Goal: Information Seeking & Learning: Learn about a topic

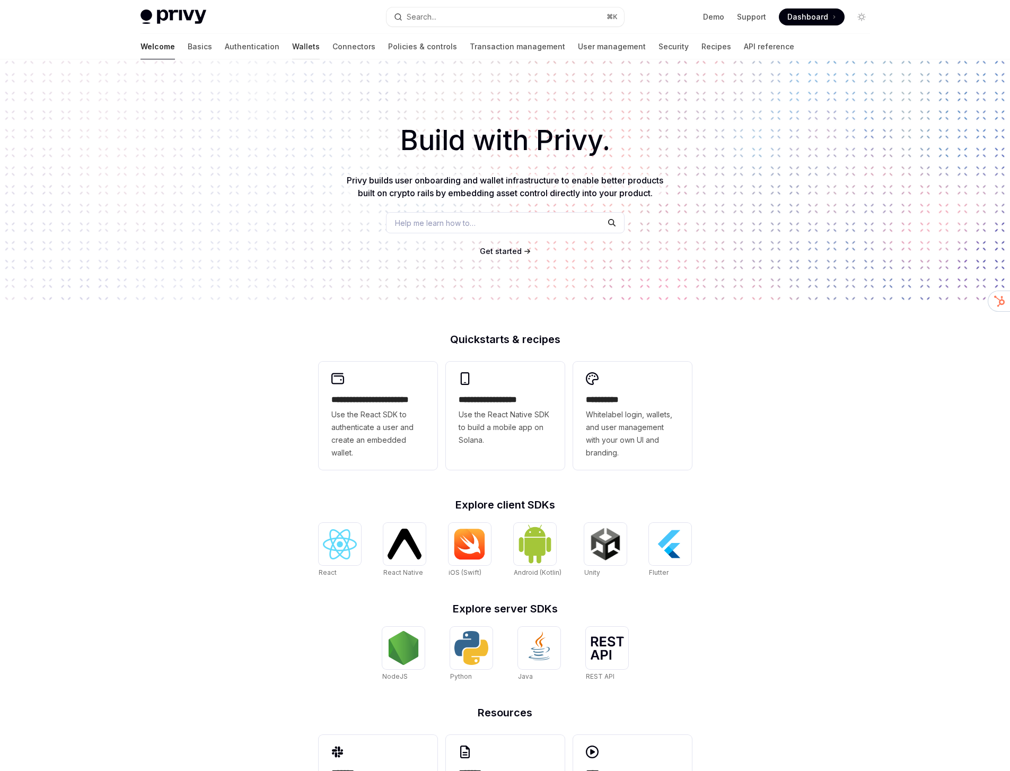
click at [292, 47] on link "Wallets" at bounding box center [306, 46] width 28 height 25
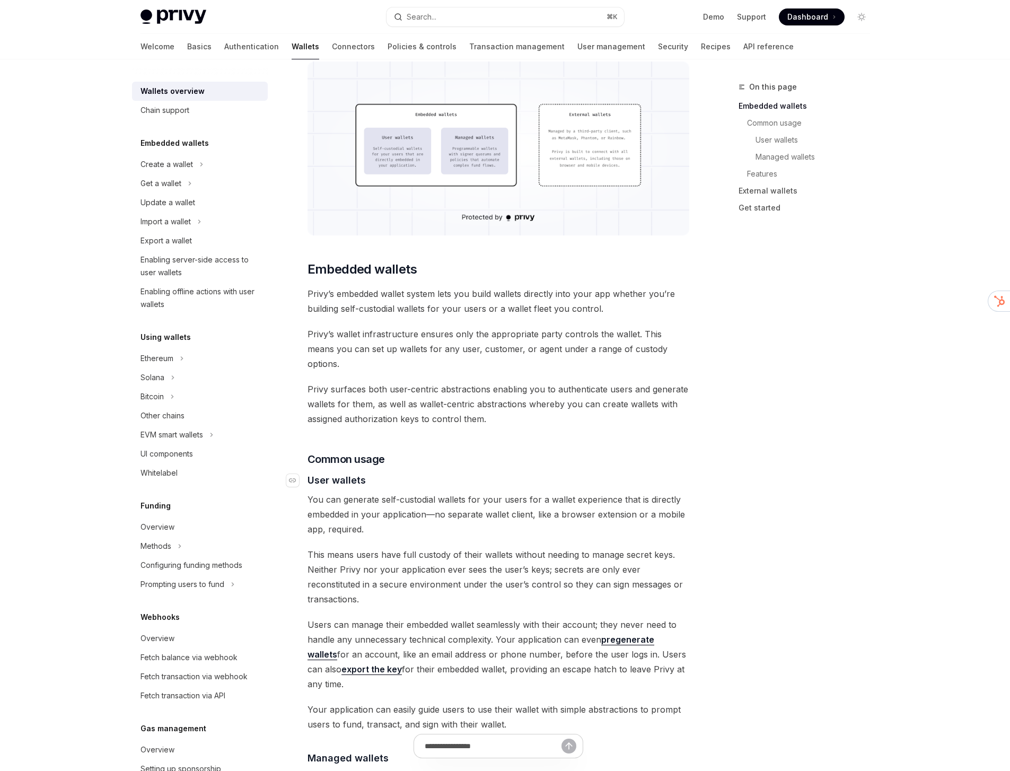
scroll to position [350, 0]
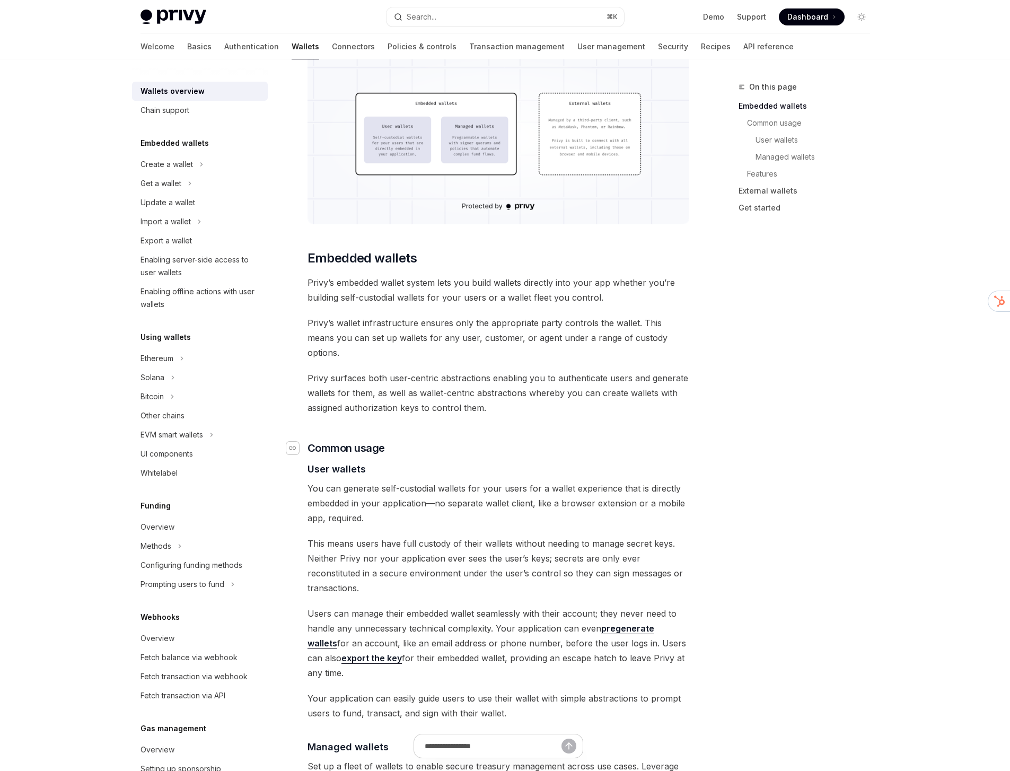
click at [296, 441] on div "Navigate to header" at bounding box center [292, 447] width 13 height 13
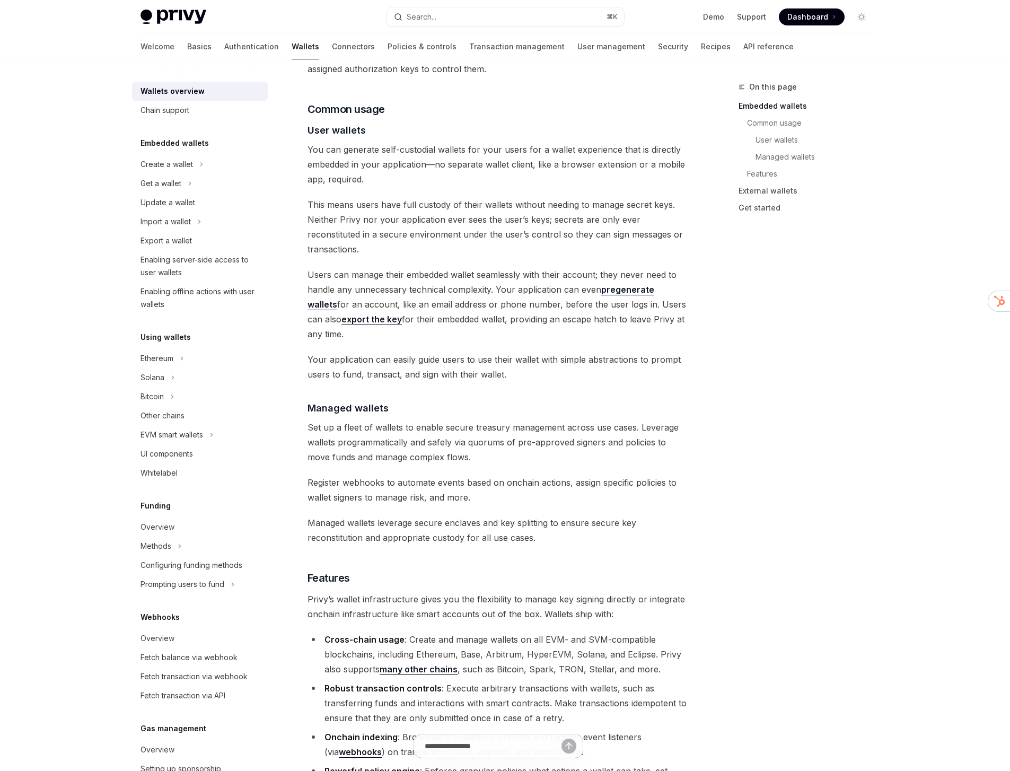
scroll to position [695, 0]
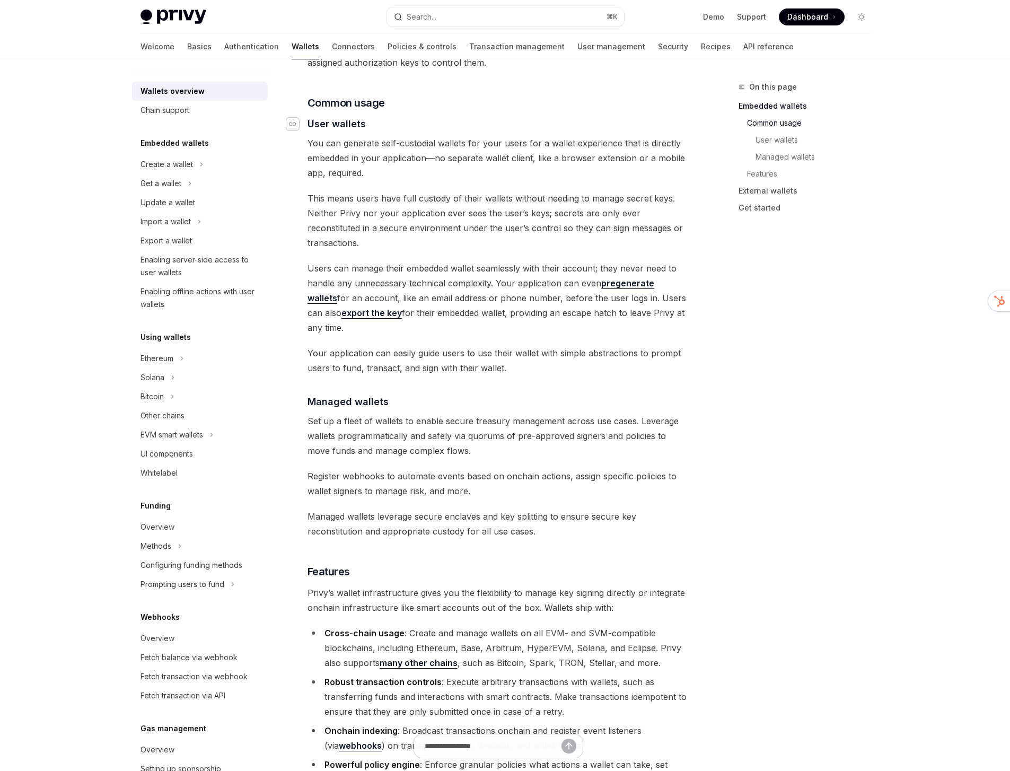
click at [294, 118] on div "Navigate to header" at bounding box center [292, 124] width 13 height 13
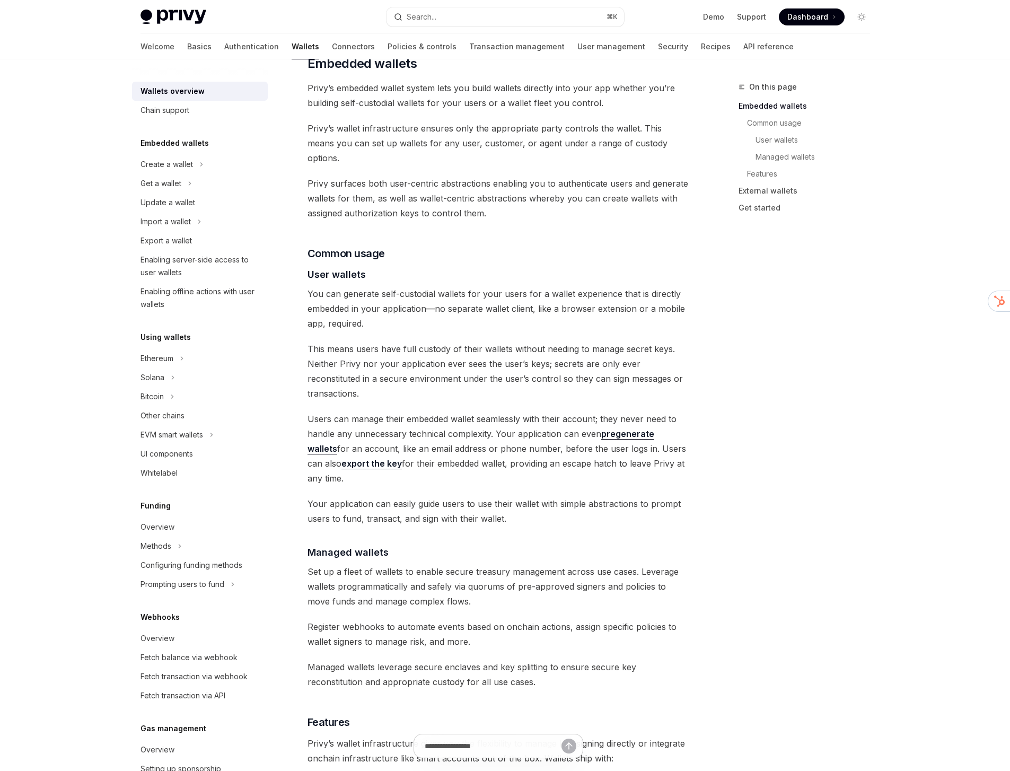
scroll to position [533, 0]
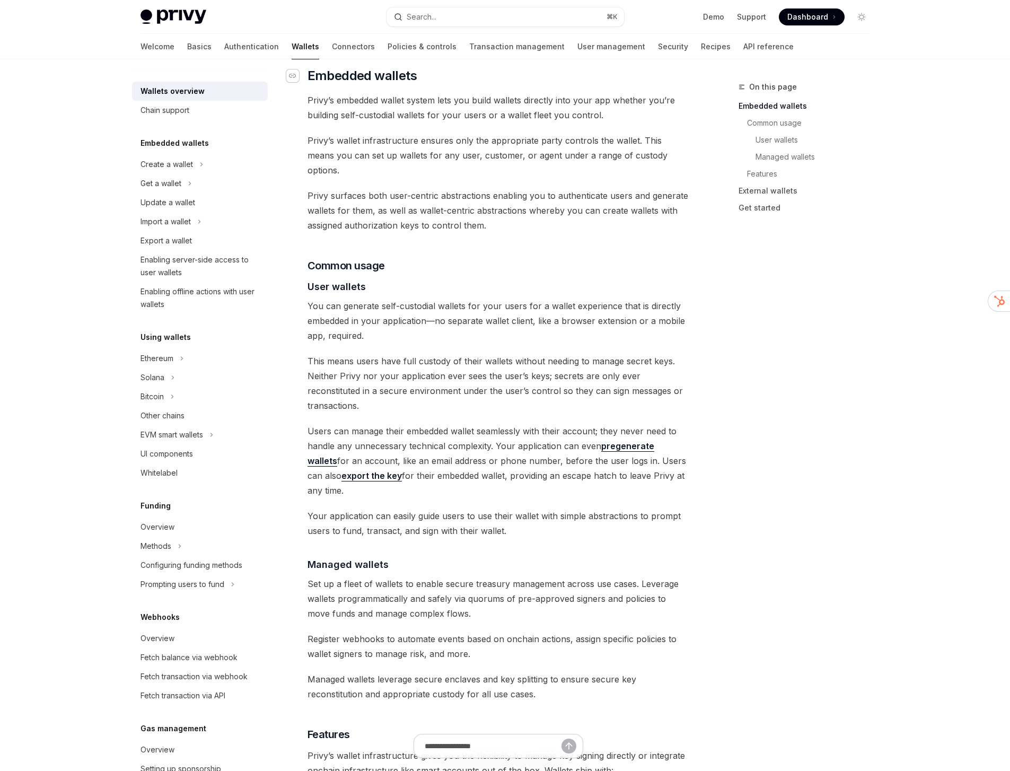
click at [296, 77] on icon "Navigate to header" at bounding box center [292, 76] width 7 height 6
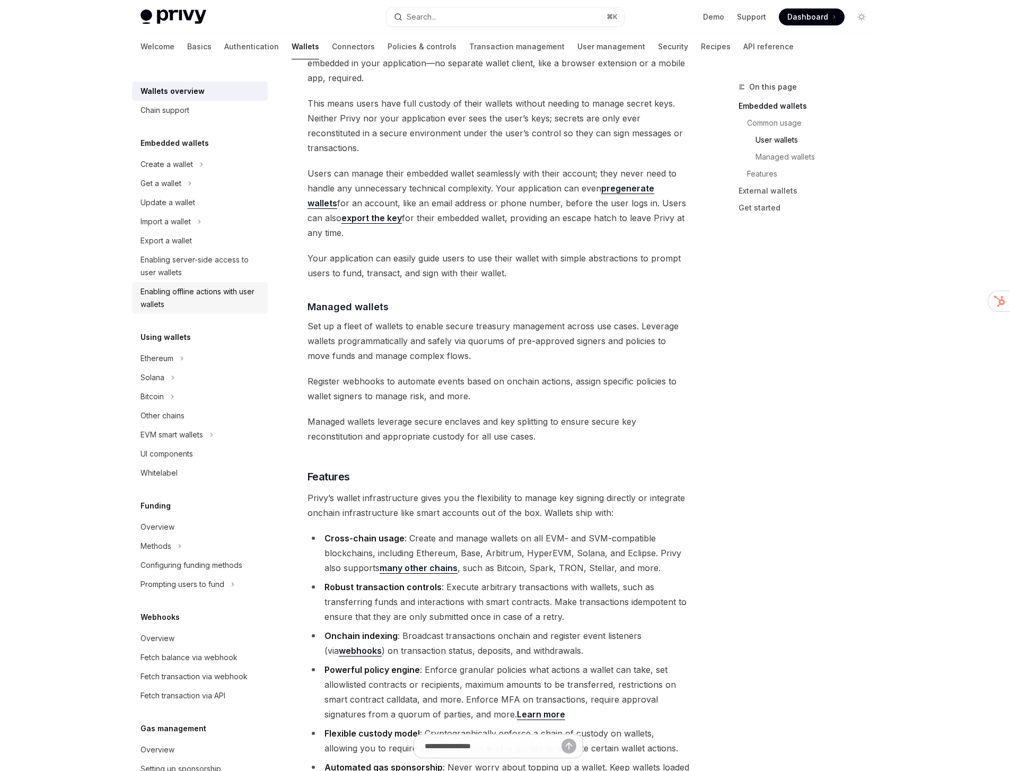
click at [201, 291] on div "Enabling offline actions with user wallets" at bounding box center [200, 297] width 121 height 25
type textarea "*"
